Goal: Obtain resource: Obtain resource

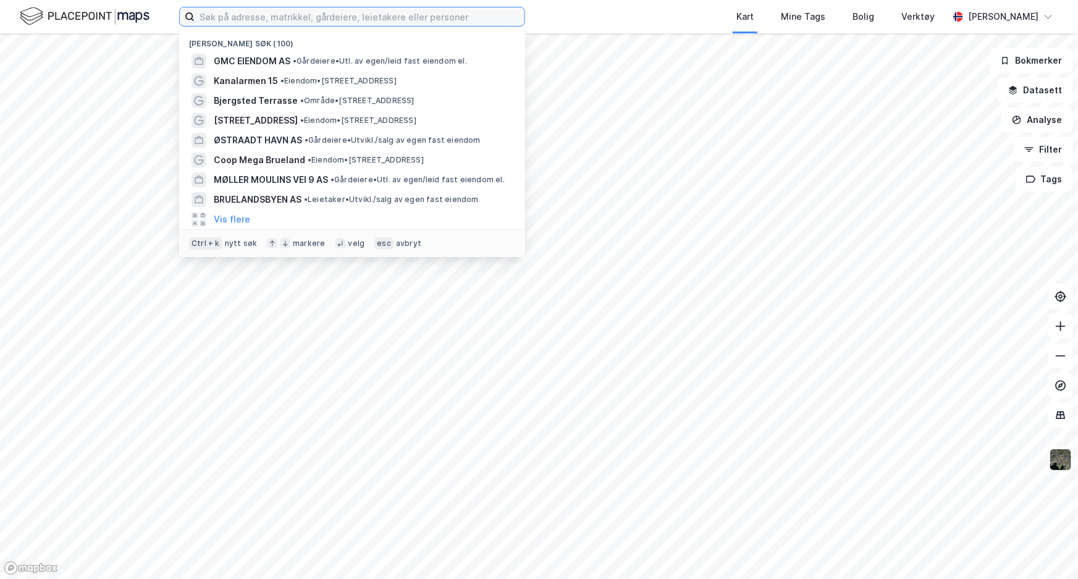
click at [365, 18] on input at bounding box center [360, 16] width 330 height 19
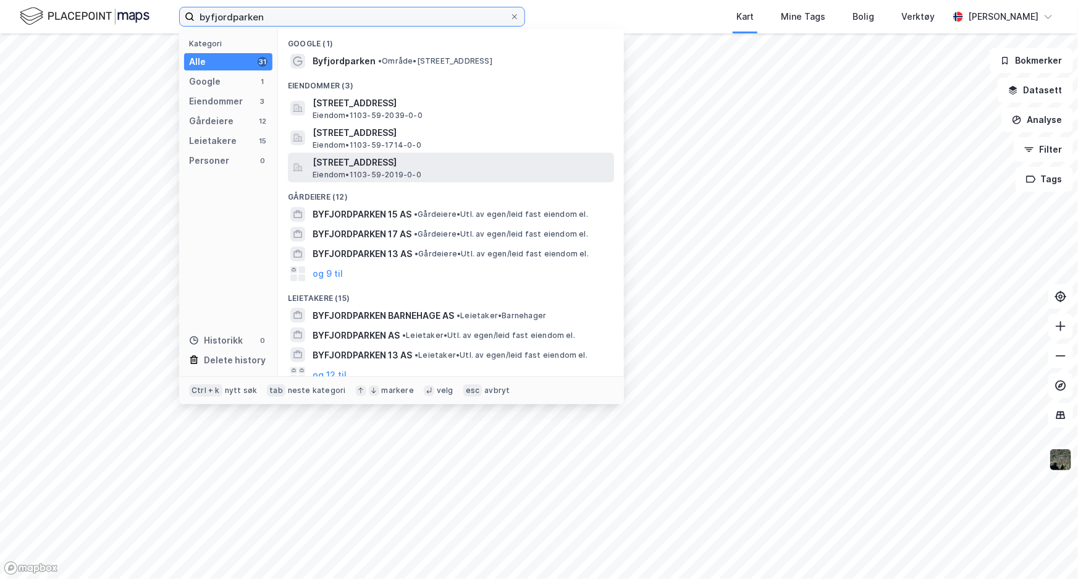
type input "byfjordparken"
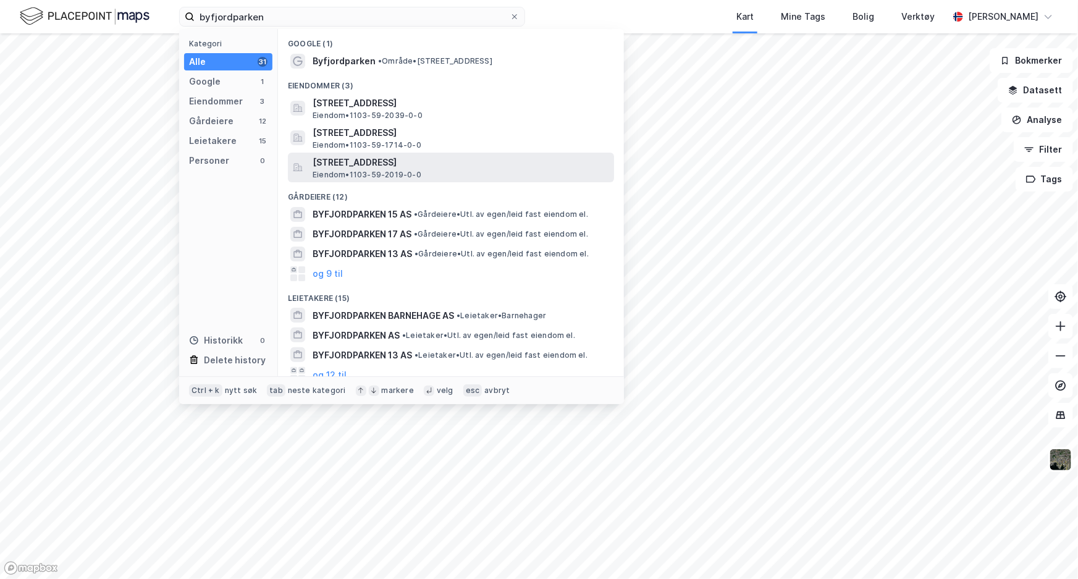
click at [384, 173] on span "Eiendom • 1103-59-2019-0-0" at bounding box center [367, 175] width 109 height 10
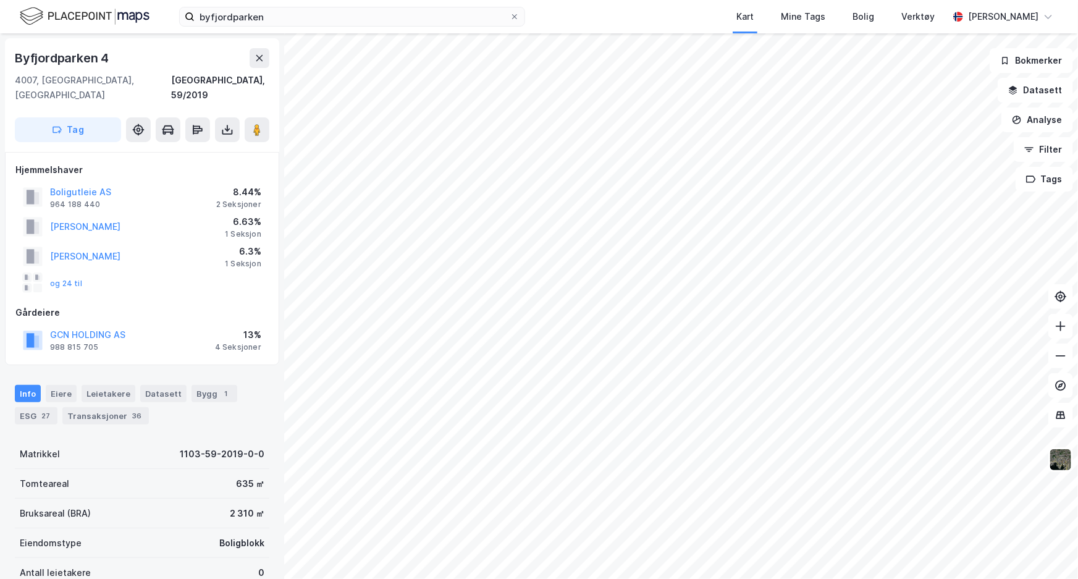
click at [230, 128] on div "[STREET_ADDRESS] Tag" at bounding box center [142, 95] width 274 height 114
click at [230, 125] on button at bounding box center [227, 129] width 25 height 25
click at [213, 145] on div "Last ned grunnbok" at bounding box center [174, 155] width 132 height 20
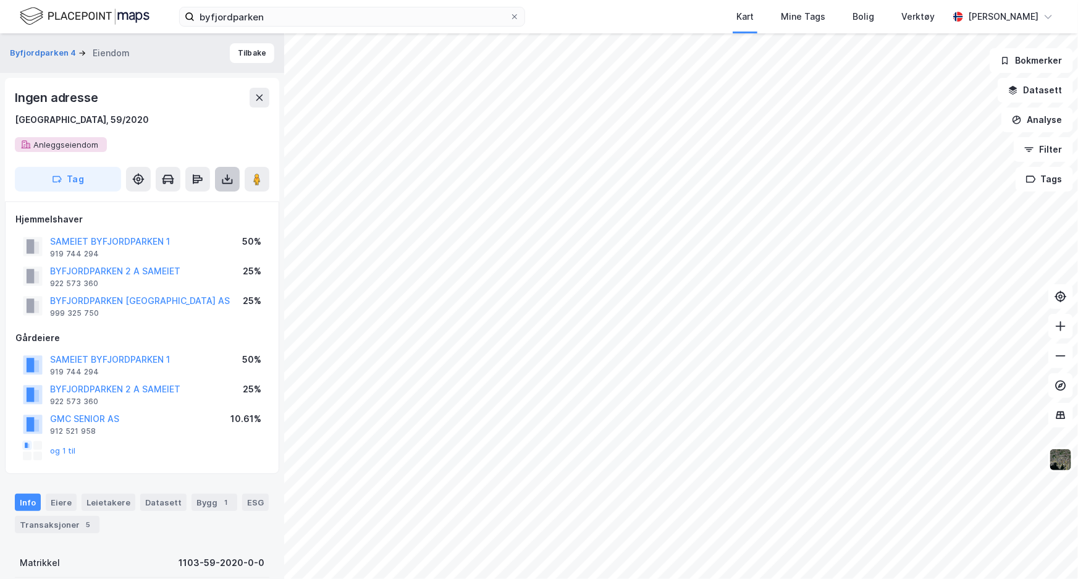
click at [225, 181] on icon at bounding box center [227, 179] width 12 height 12
click at [227, 203] on div "Last ned grunnbok" at bounding box center [174, 204] width 132 height 20
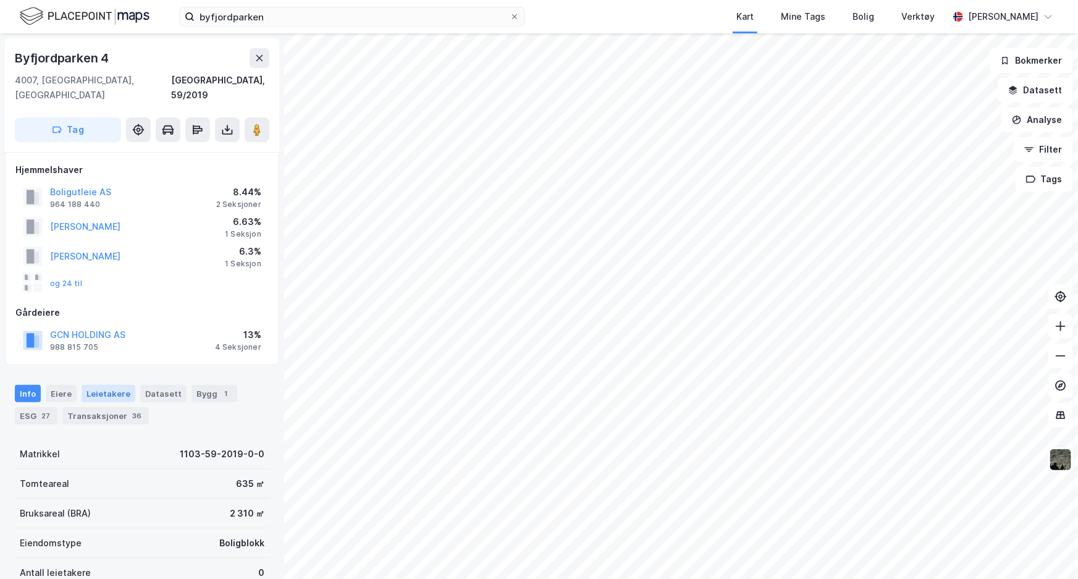
click at [117, 385] on div "Leietakere" at bounding box center [109, 393] width 54 height 17
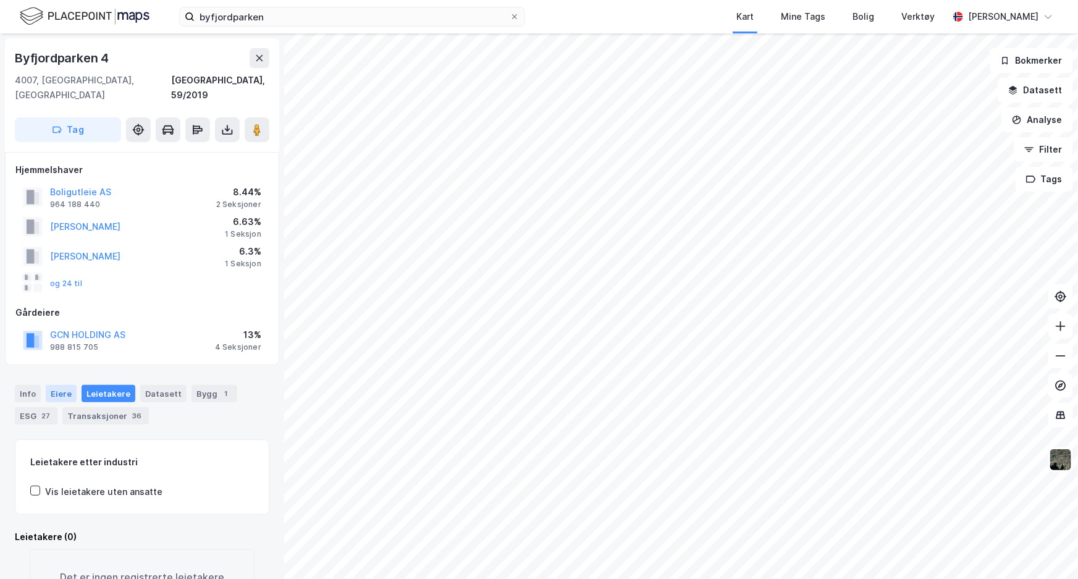
click at [62, 385] on div "Eiere" at bounding box center [61, 393] width 31 height 17
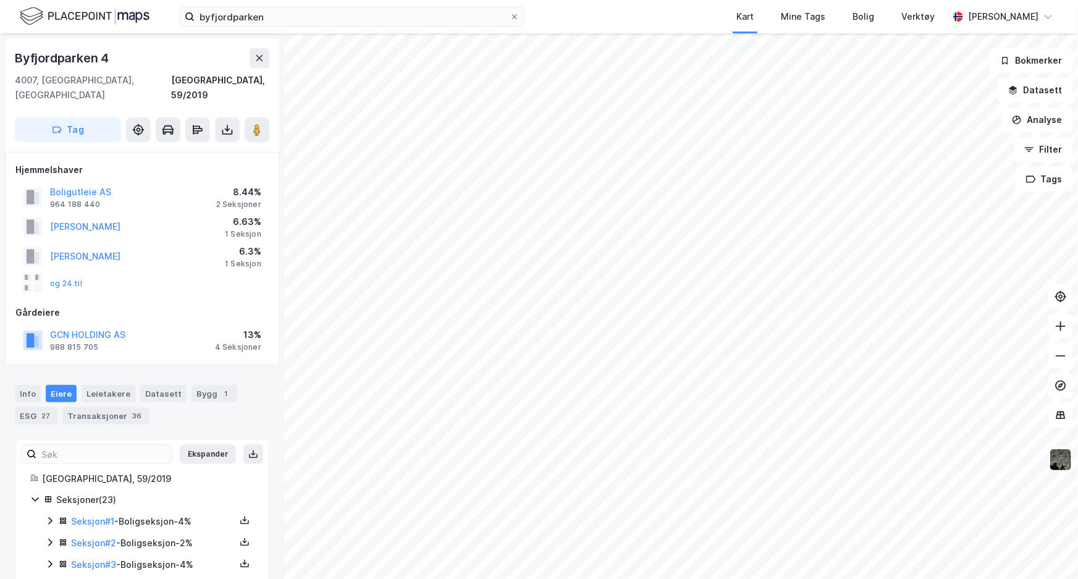
scroll to position [168, 0]
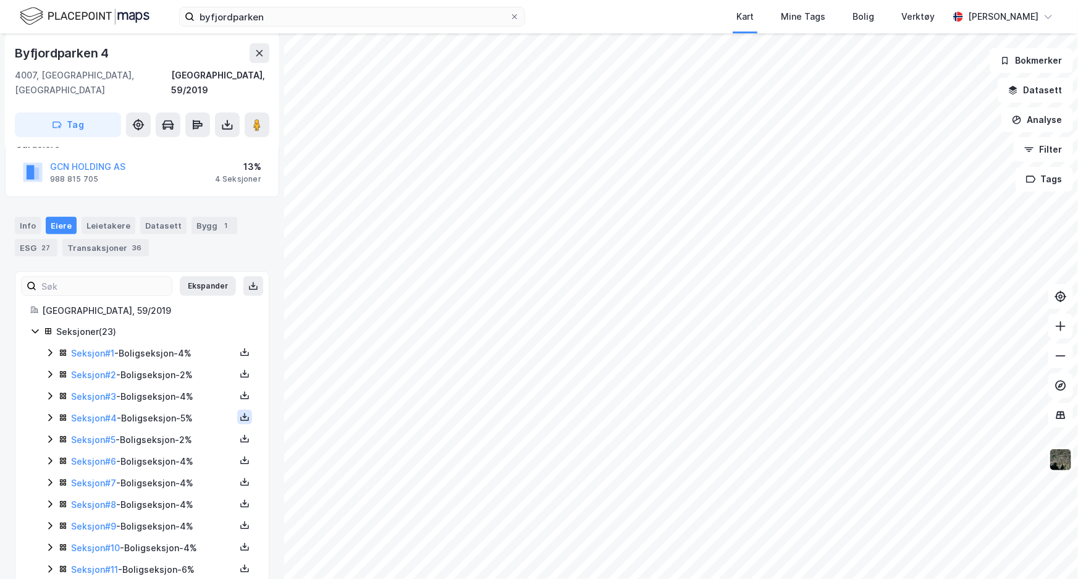
click at [244, 413] on icon at bounding box center [244, 416] width 1 height 6
click at [179, 372] on div "Grunnbok" at bounding box center [169, 379] width 41 height 15
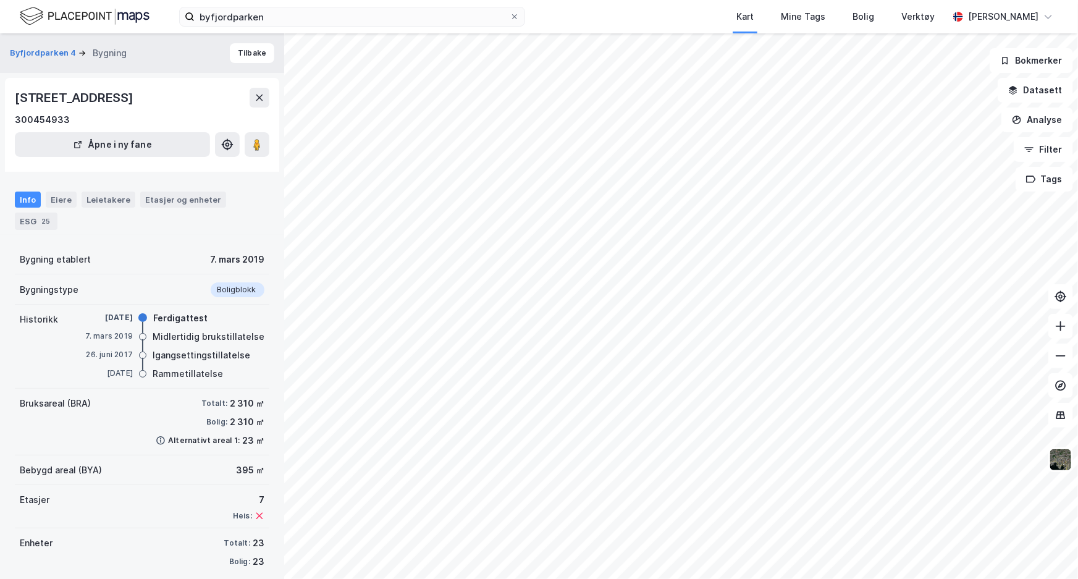
scroll to position [11, 0]
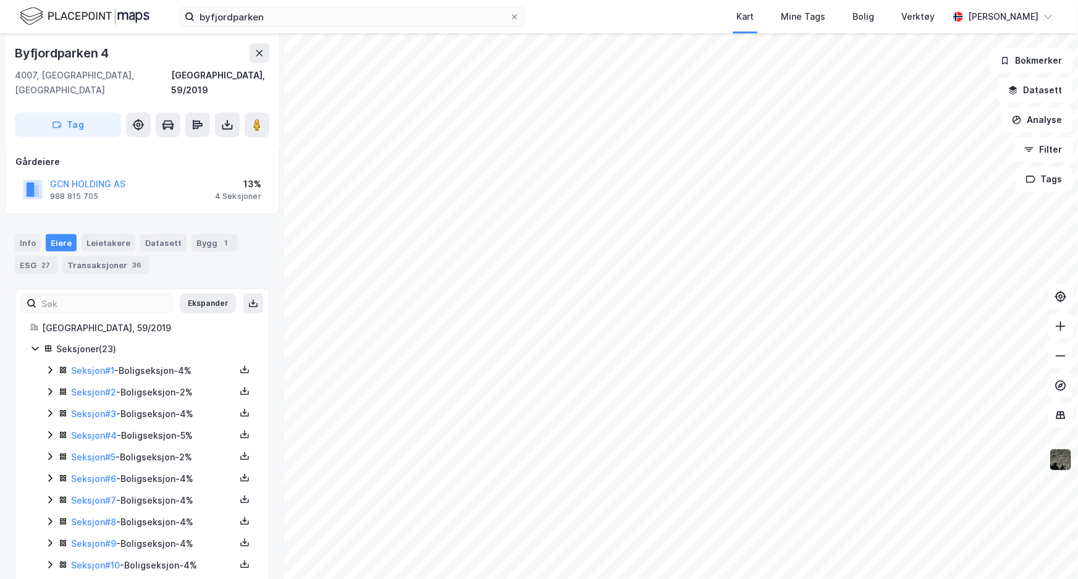
scroll to position [179, 0]
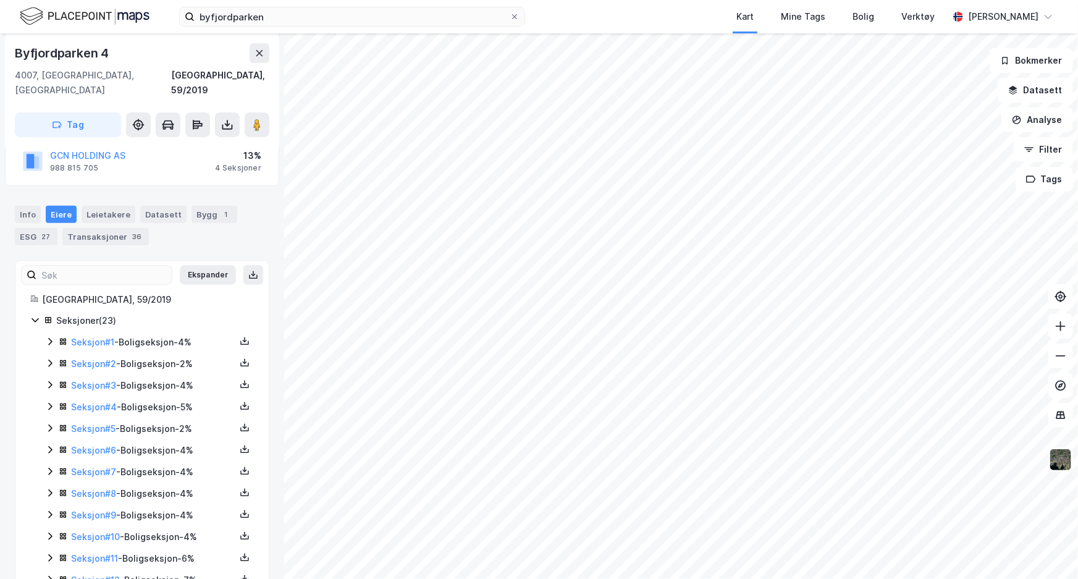
click at [60, 206] on div "Eiere" at bounding box center [61, 214] width 31 height 17
click at [191, 265] on button "Ekspander" at bounding box center [208, 275] width 56 height 20
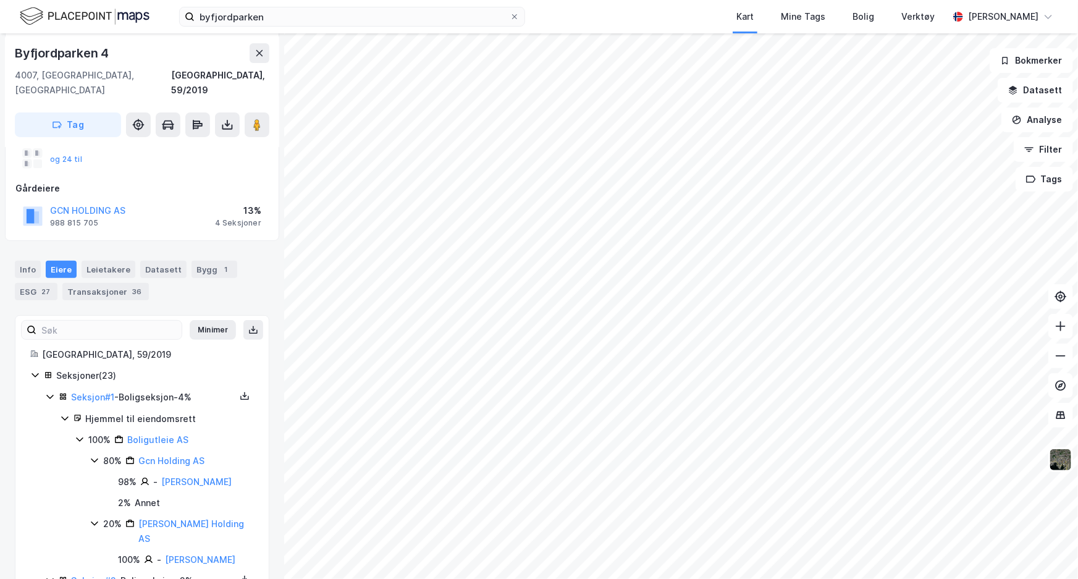
scroll to position [108, 0]
